Goal: Navigation & Orientation: Find specific page/section

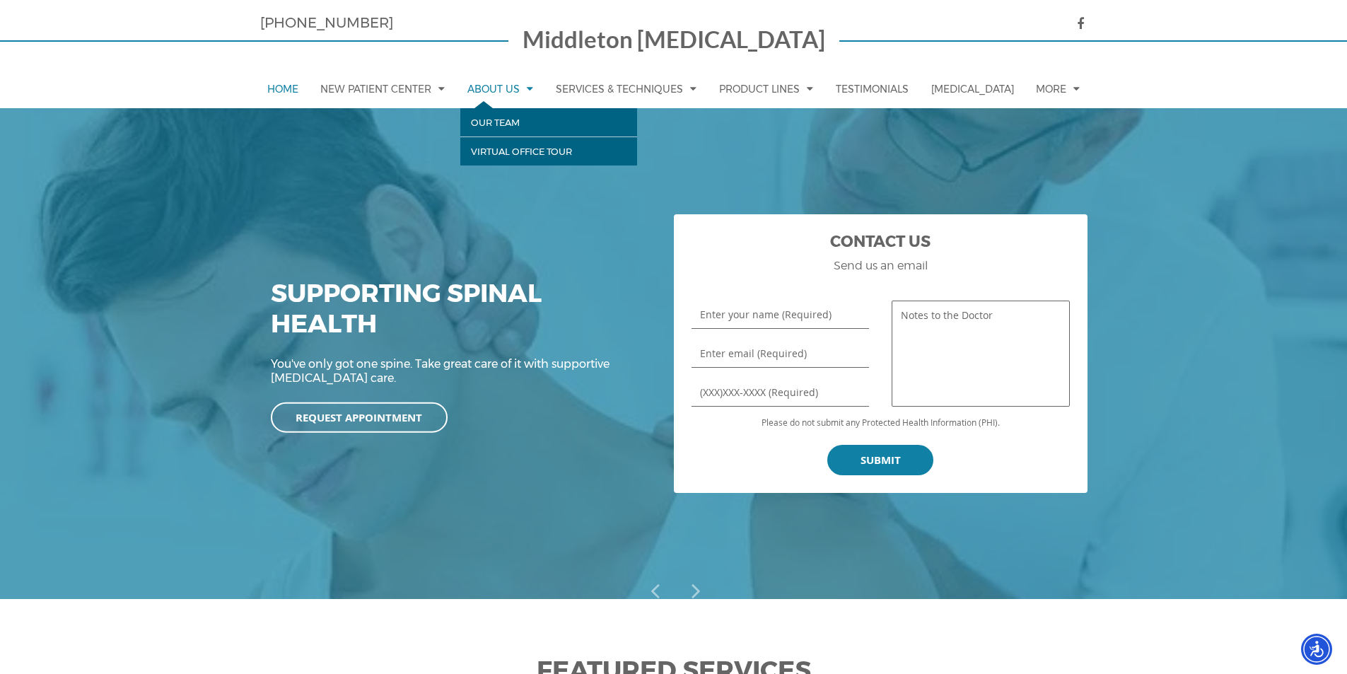
click at [482, 90] on link "About Us" at bounding box center [500, 88] width 80 height 39
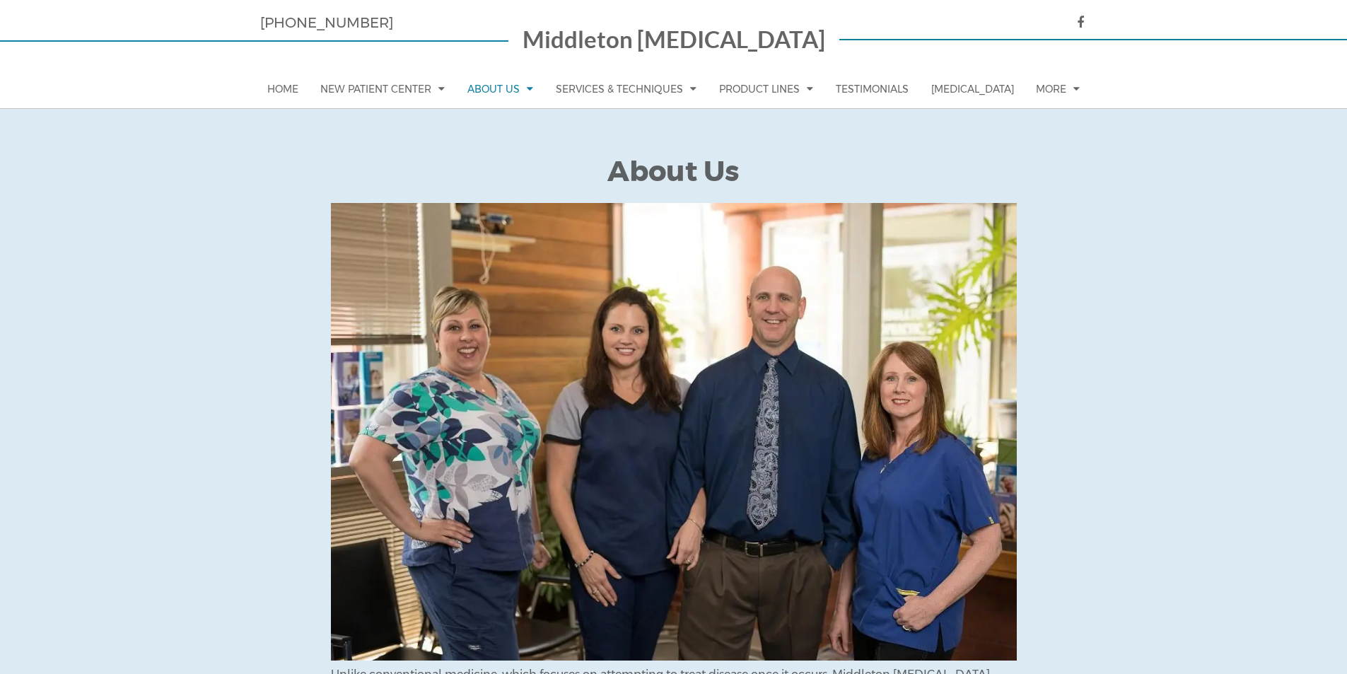
scroll to position [1144, 0]
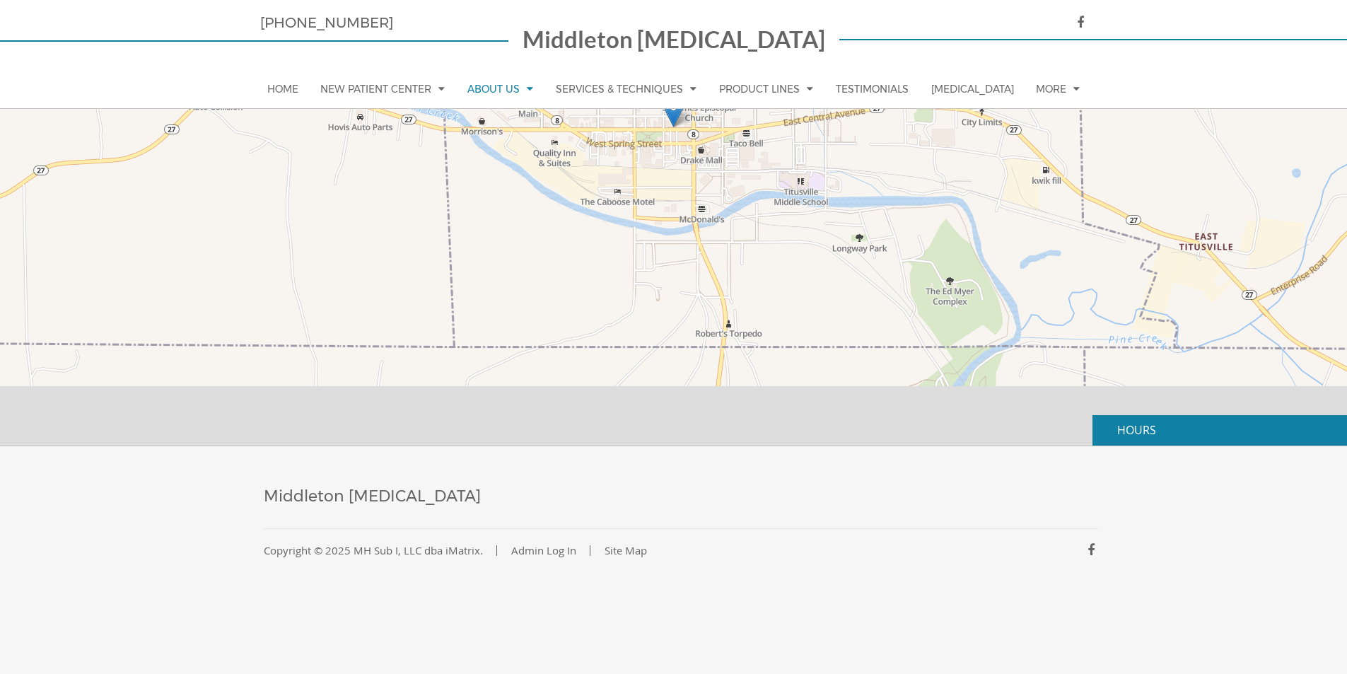
click at [1107, 431] on p "HOURS" at bounding box center [1219, 430] width 254 height 30
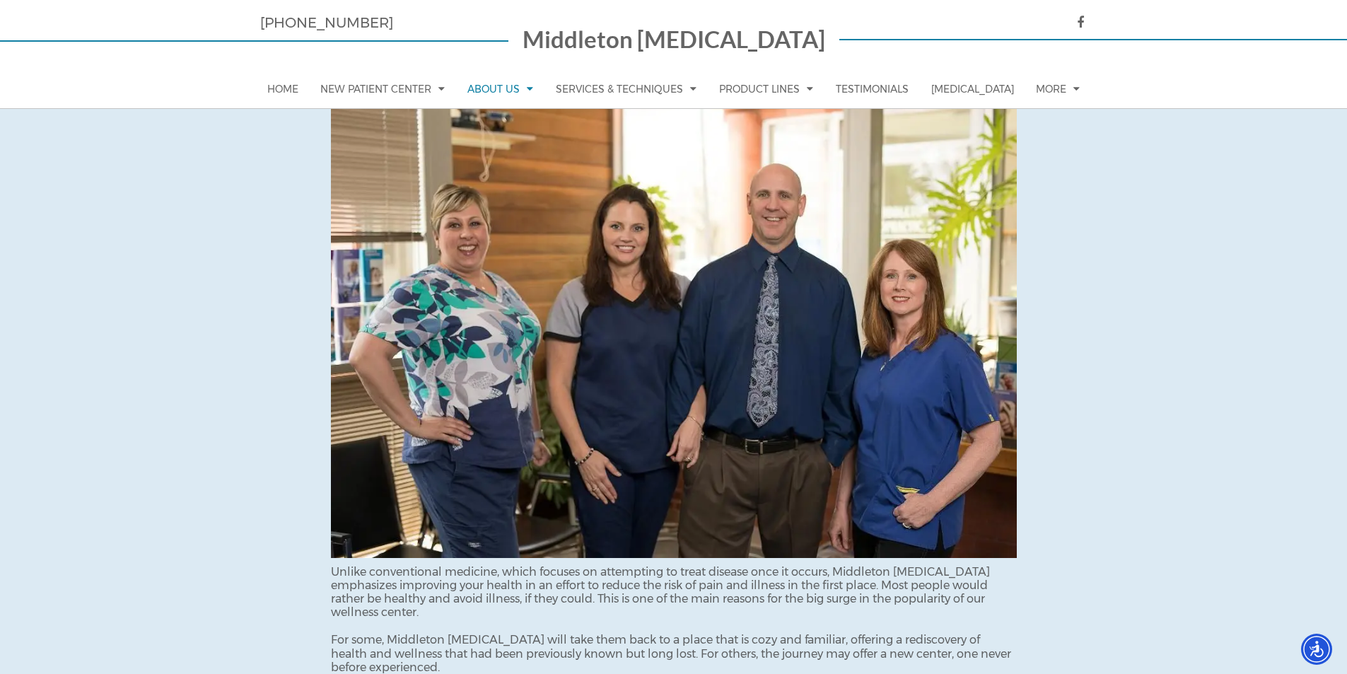
scroll to position [0, 0]
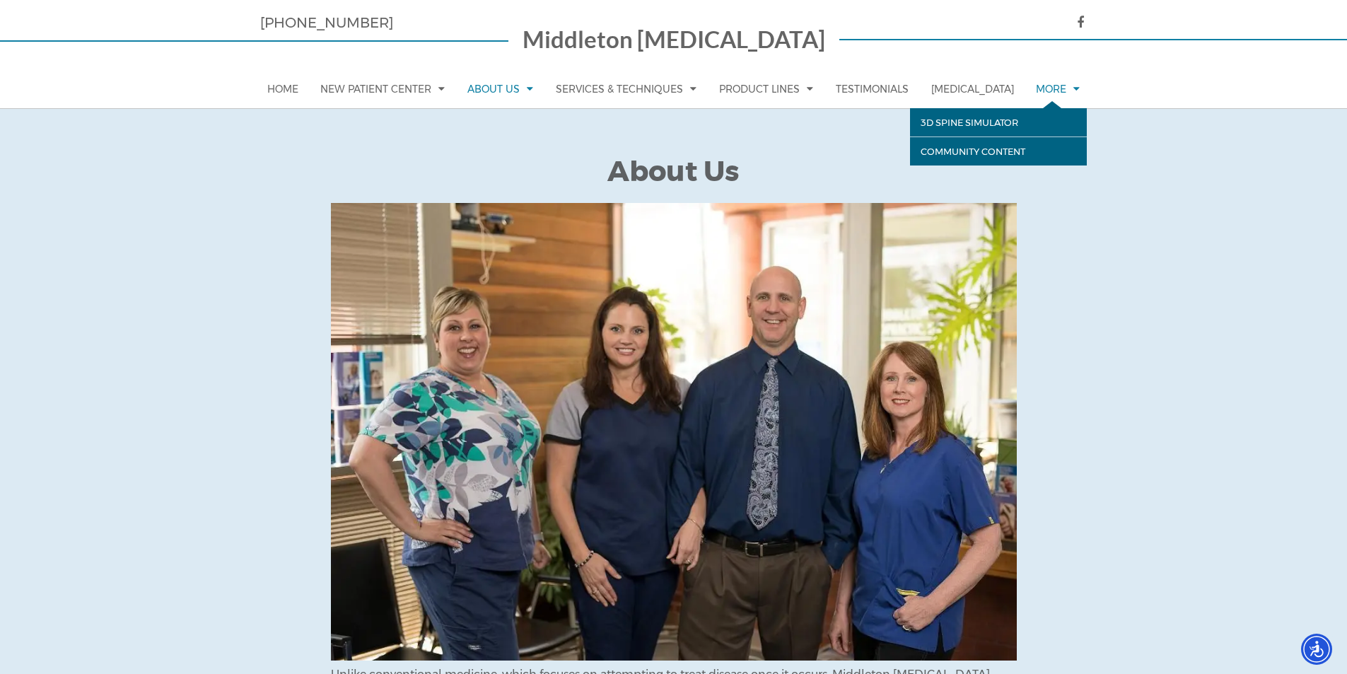
click at [1057, 84] on link "More" at bounding box center [1057, 88] width 58 height 39
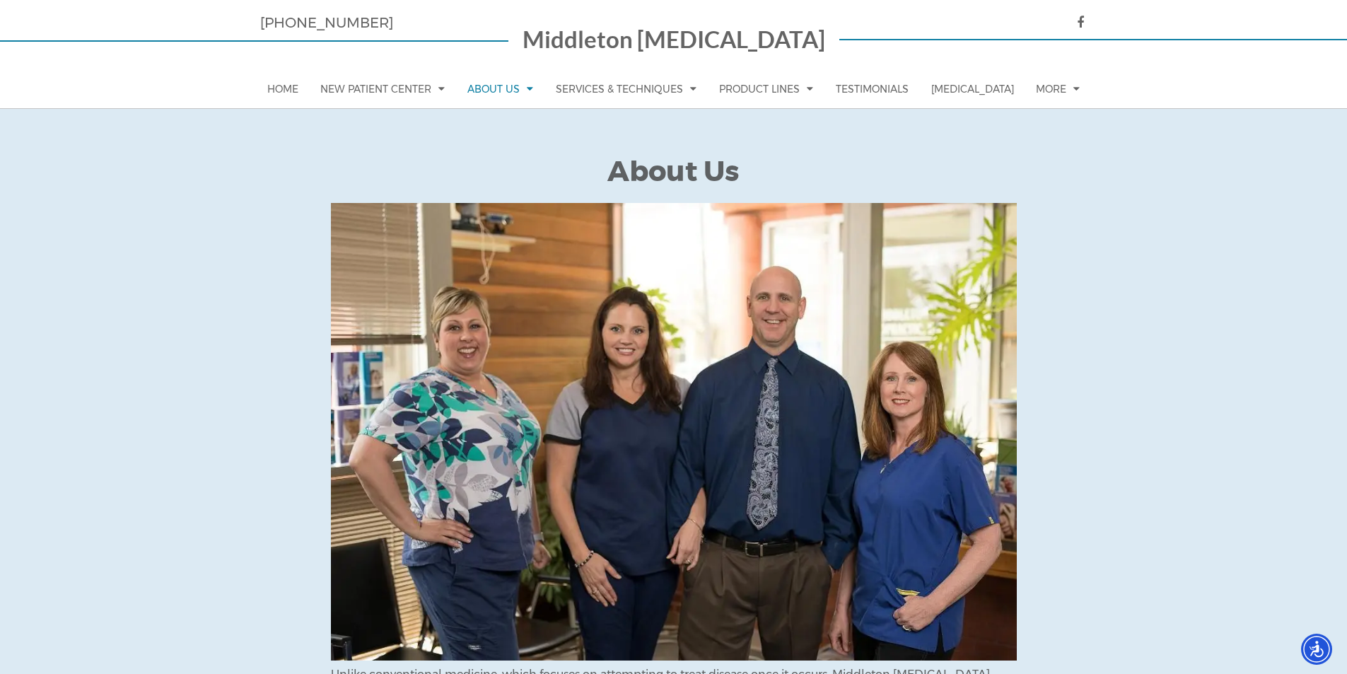
click at [643, 42] on p "Middleton [MEDICAL_DATA]" at bounding box center [673, 41] width 303 height 27
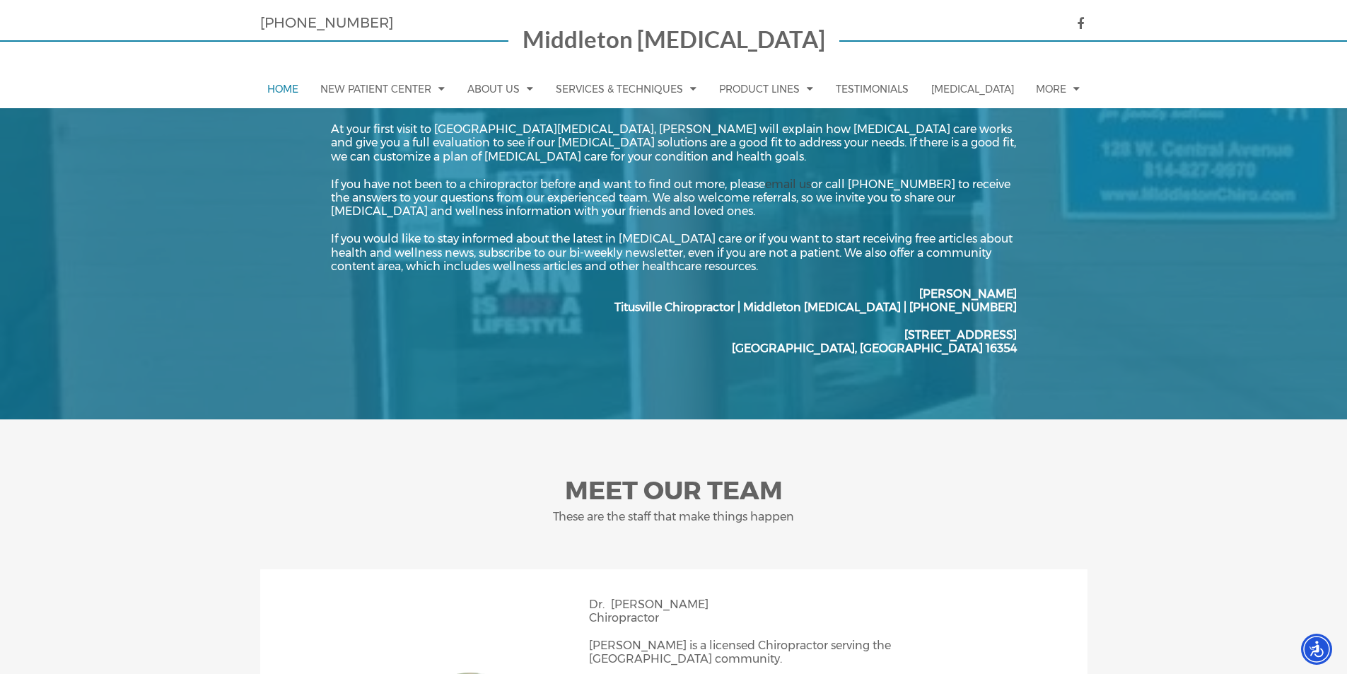
scroll to position [1414, 0]
